Goal: Information Seeking & Learning: Learn about a topic

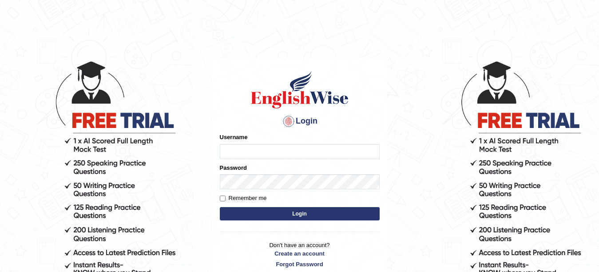
type input "veerpalkaur_parramatta"
click at [299, 215] on button "Login" at bounding box center [300, 213] width 160 height 13
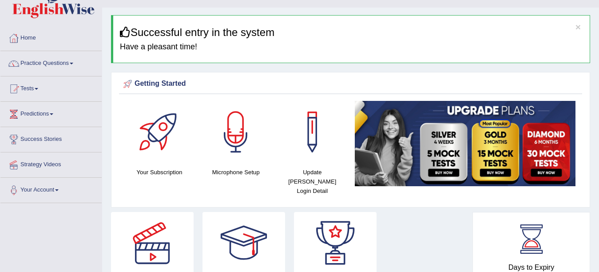
scroll to position [18, 0]
click at [48, 60] on link "Practice Questions" at bounding box center [50, 63] width 101 height 22
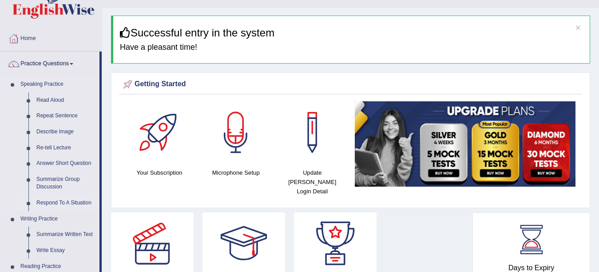
click at [59, 202] on link "Respond To A Situation" at bounding box center [65, 203] width 67 height 16
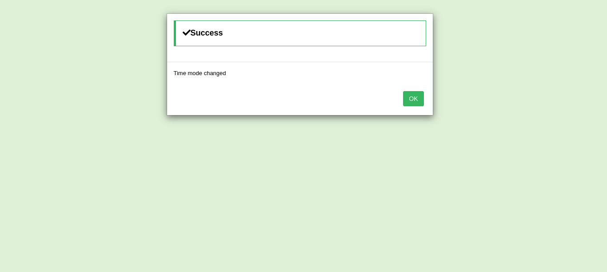
click at [414, 96] on button "OK" at bounding box center [413, 98] width 20 height 15
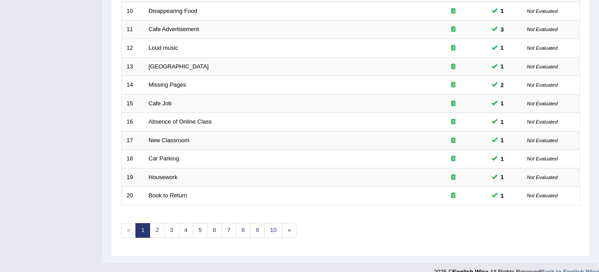
scroll to position [316, 0]
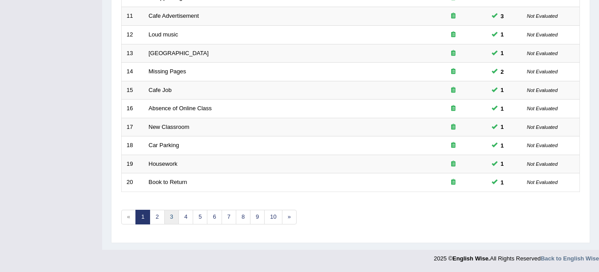
click at [173, 218] on link "3" at bounding box center [171, 217] width 15 height 15
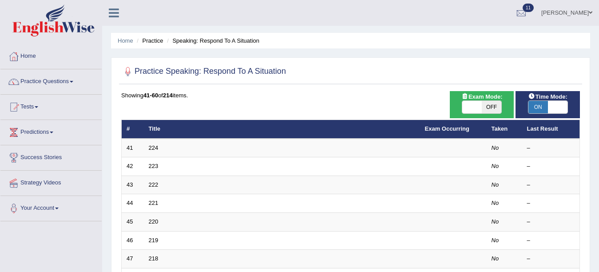
click at [157, 147] on link "224" at bounding box center [154, 147] width 10 height 7
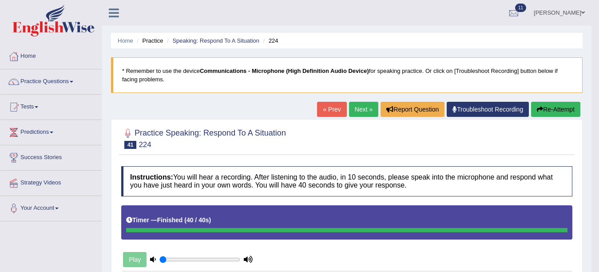
click at [363, 115] on link "Next »" at bounding box center [363, 109] width 29 height 15
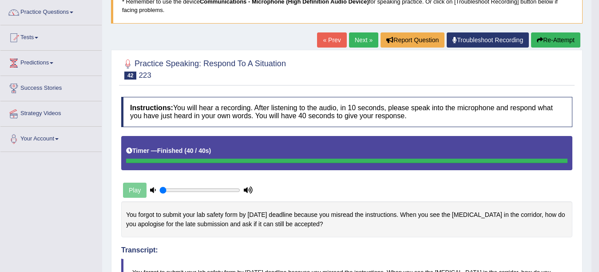
scroll to position [67, 0]
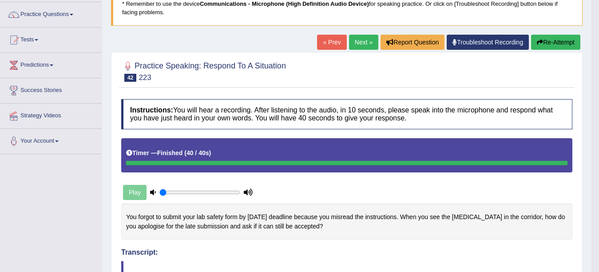
click at [361, 48] on link "Next »" at bounding box center [363, 42] width 29 height 15
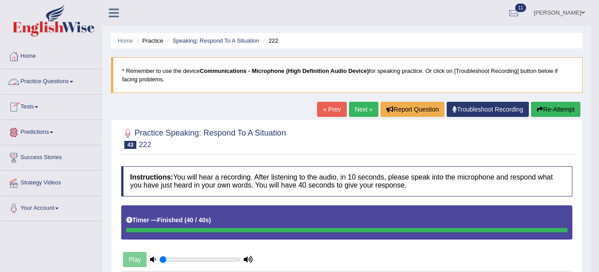
click at [50, 80] on link "Practice Questions" at bounding box center [50, 80] width 101 height 22
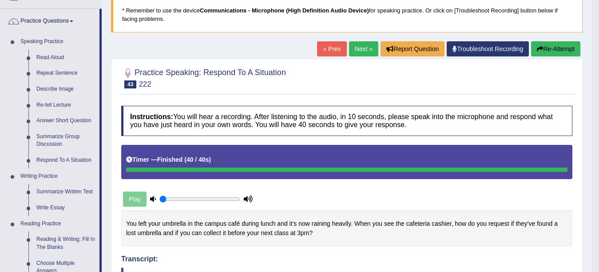
scroll to position [99, 0]
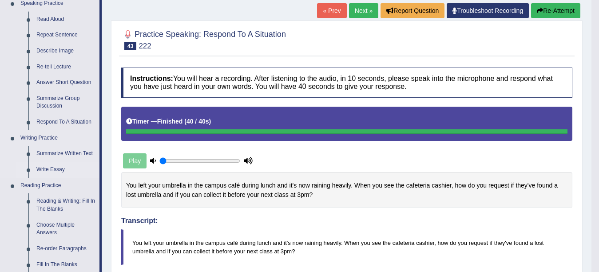
click at [52, 169] on link "Write Essay" at bounding box center [65, 170] width 67 height 16
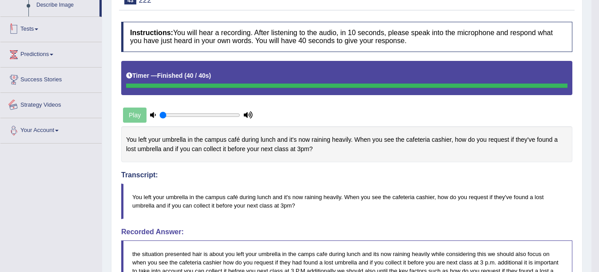
scroll to position [422, 0]
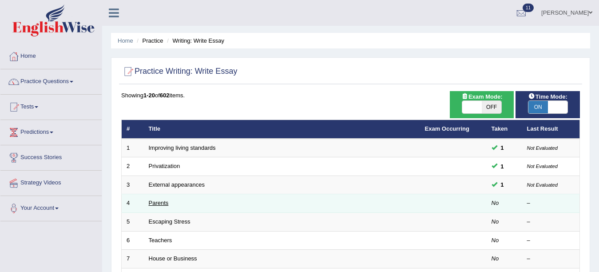
click at [159, 203] on link "Parents" at bounding box center [159, 202] width 20 height 7
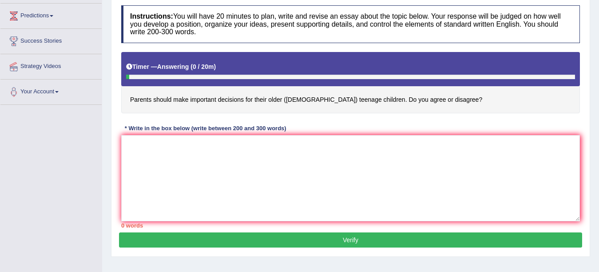
scroll to position [115, 0]
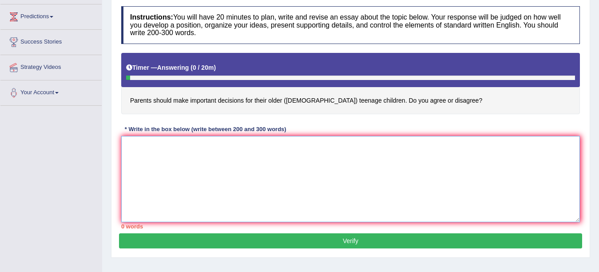
click at [131, 149] on textarea at bounding box center [350, 179] width 459 height 86
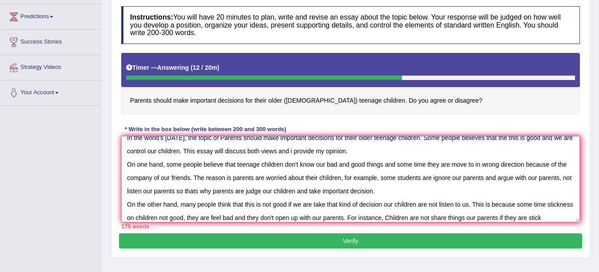
scroll to position [21, 0]
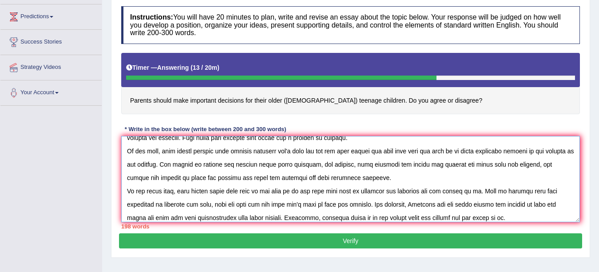
click at [412, 178] on textarea at bounding box center [350, 179] width 459 height 86
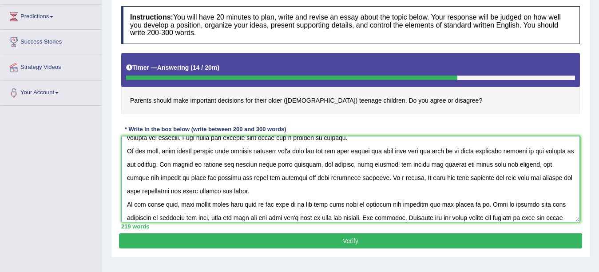
scroll to position [40, 0]
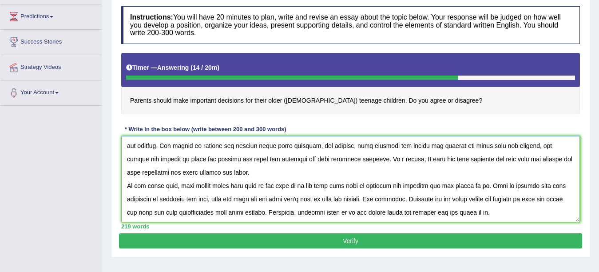
click at [504, 210] on textarea at bounding box center [350, 179] width 459 height 86
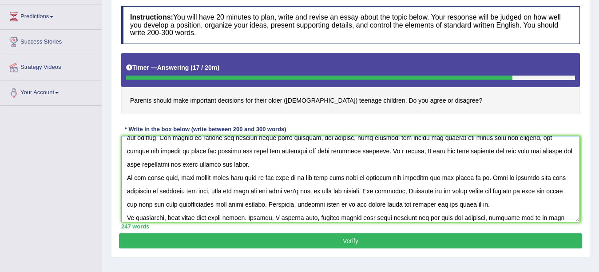
scroll to position [61, 0]
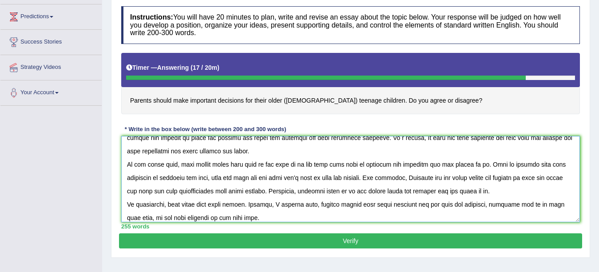
type textarea "In the world's [DATE], the topic of Parents should make important decisions for…"
click at [521, 239] on button "Verify" at bounding box center [350, 240] width 463 height 15
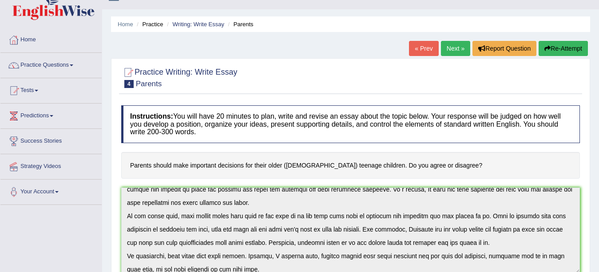
scroll to position [16, 0]
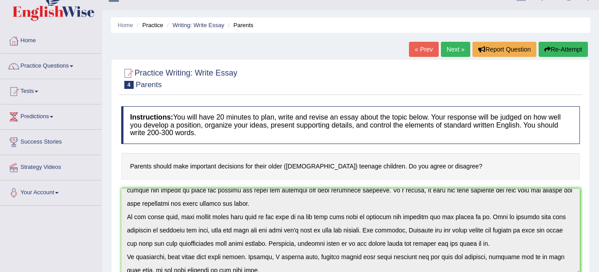
click at [454, 52] on link "Next »" at bounding box center [455, 49] width 29 height 15
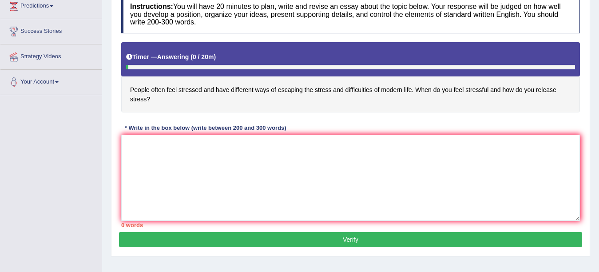
scroll to position [127, 0]
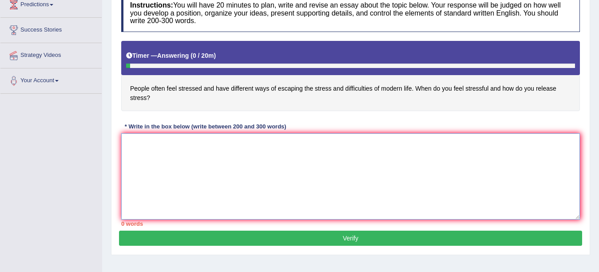
click at [149, 146] on textarea at bounding box center [350, 176] width 459 height 86
type textarea "T"
type textarea "i"
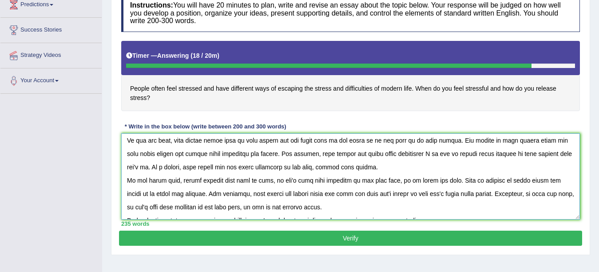
scroll to position [44, 0]
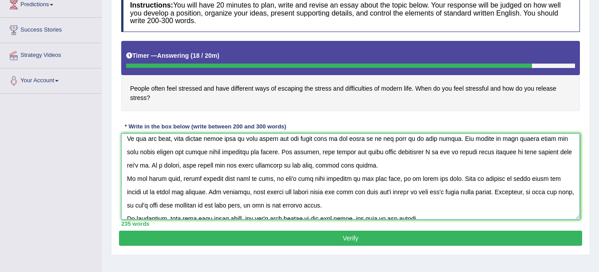
click at [384, 166] on textarea at bounding box center [350, 176] width 459 height 86
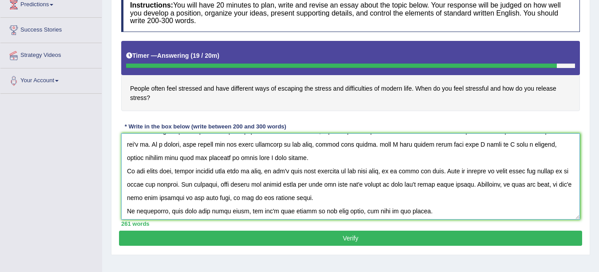
scroll to position [67, 0]
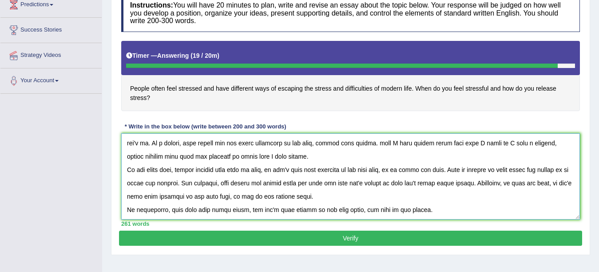
click at [404, 210] on textarea at bounding box center [350, 176] width 459 height 86
type textarea "In the [DATE] world, the topic of People often feel stressed and have different…"
click at [443, 234] on button "Verify" at bounding box center [350, 238] width 463 height 15
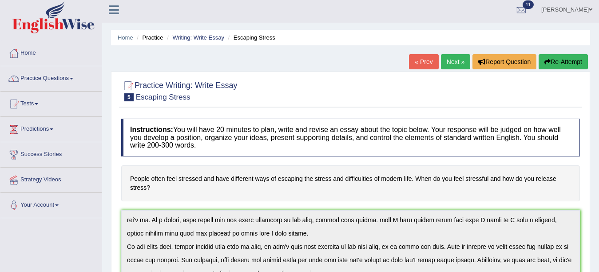
scroll to position [0, 0]
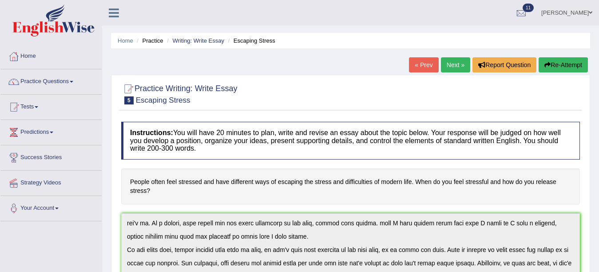
click at [444, 63] on link "Next »" at bounding box center [455, 64] width 29 height 15
